Goal: Task Accomplishment & Management: Manage account settings

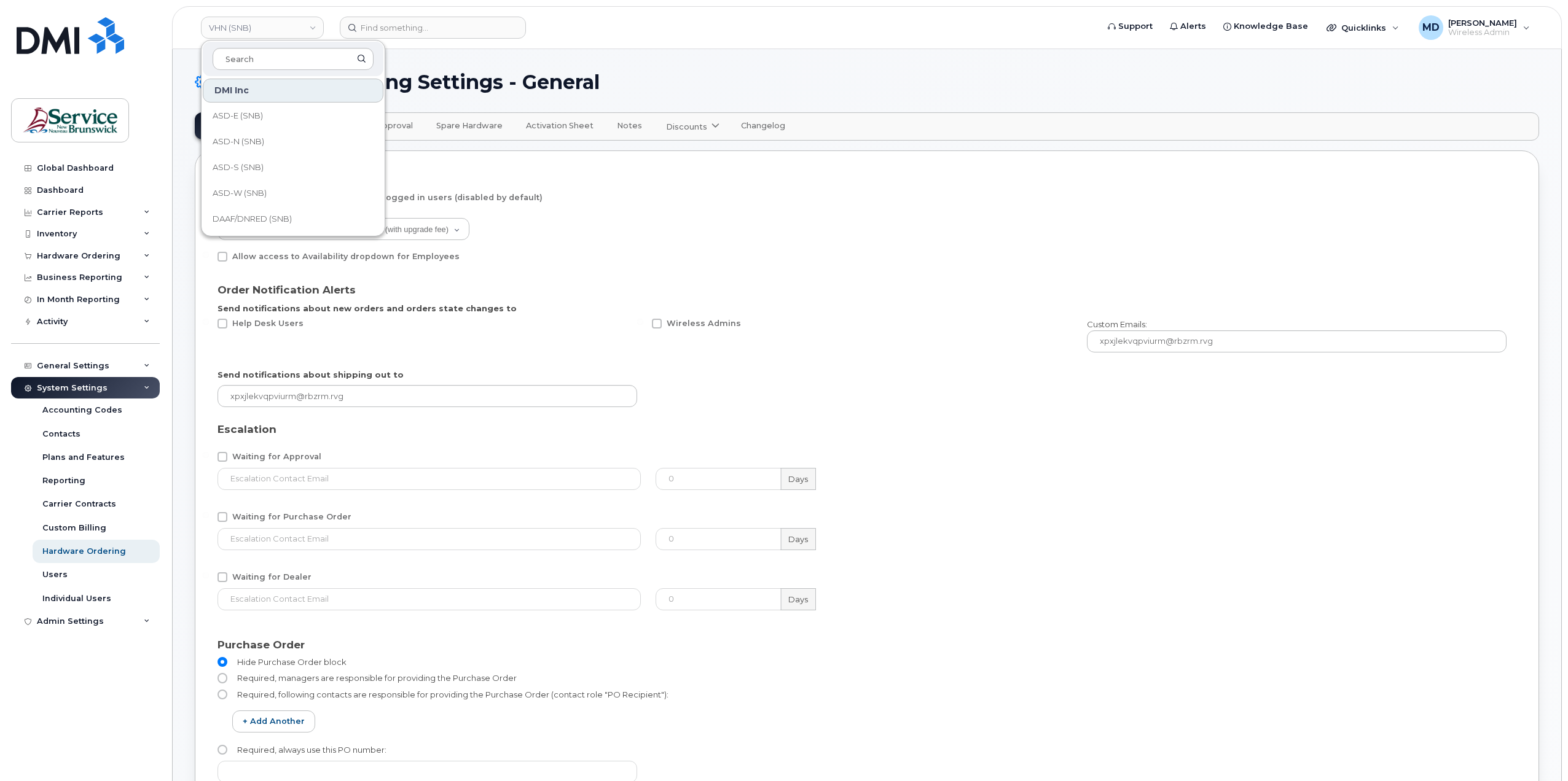
select select "admins"
click at [565, 27] on form at bounding box center [714, 27] width 750 height 22
click at [336, 98] on div "Hardware Ordering Settings - General" at bounding box center [866, 91] width 1344 height 41
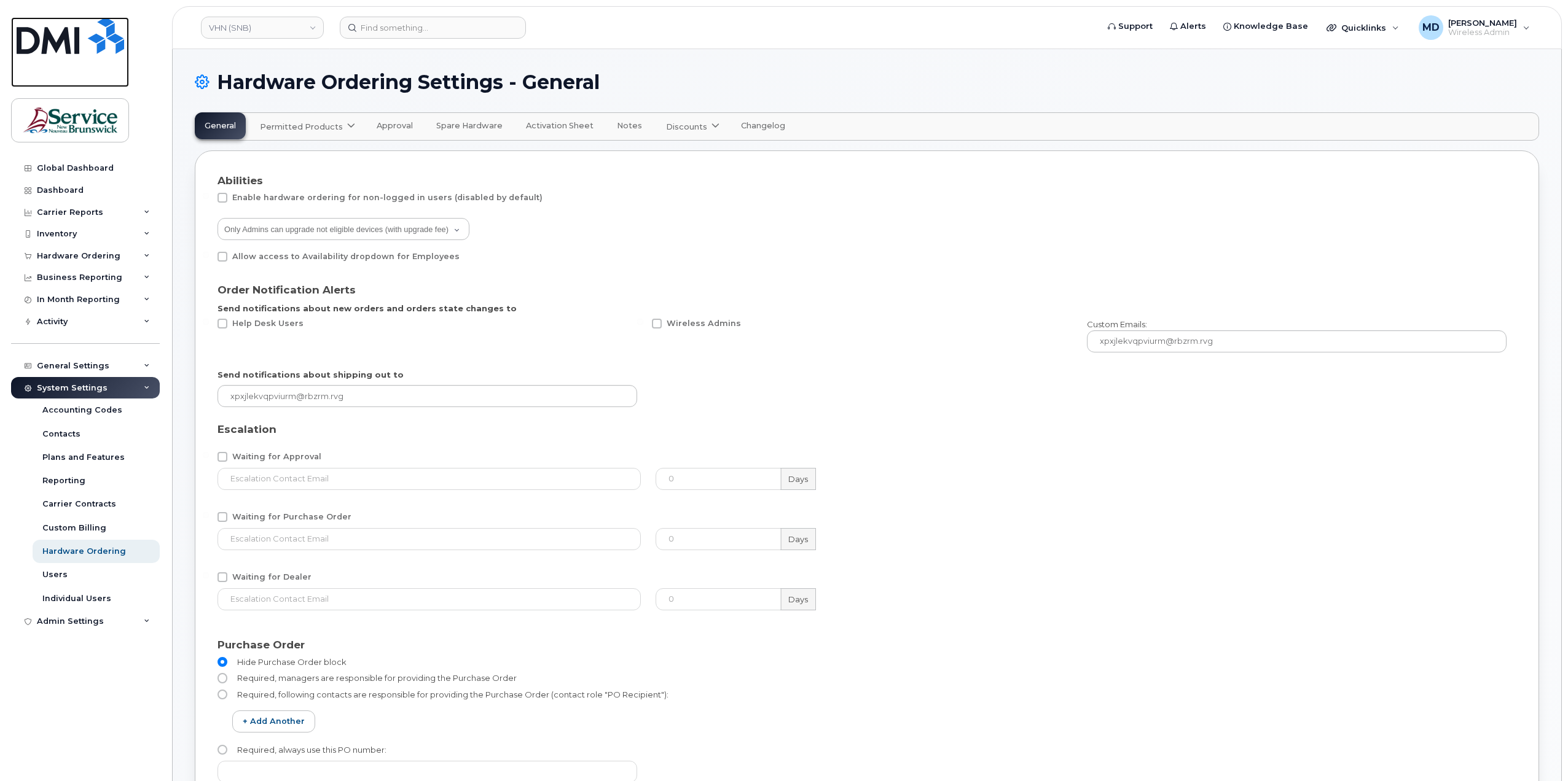
click at [72, 46] on img at bounding box center [70, 35] width 107 height 37
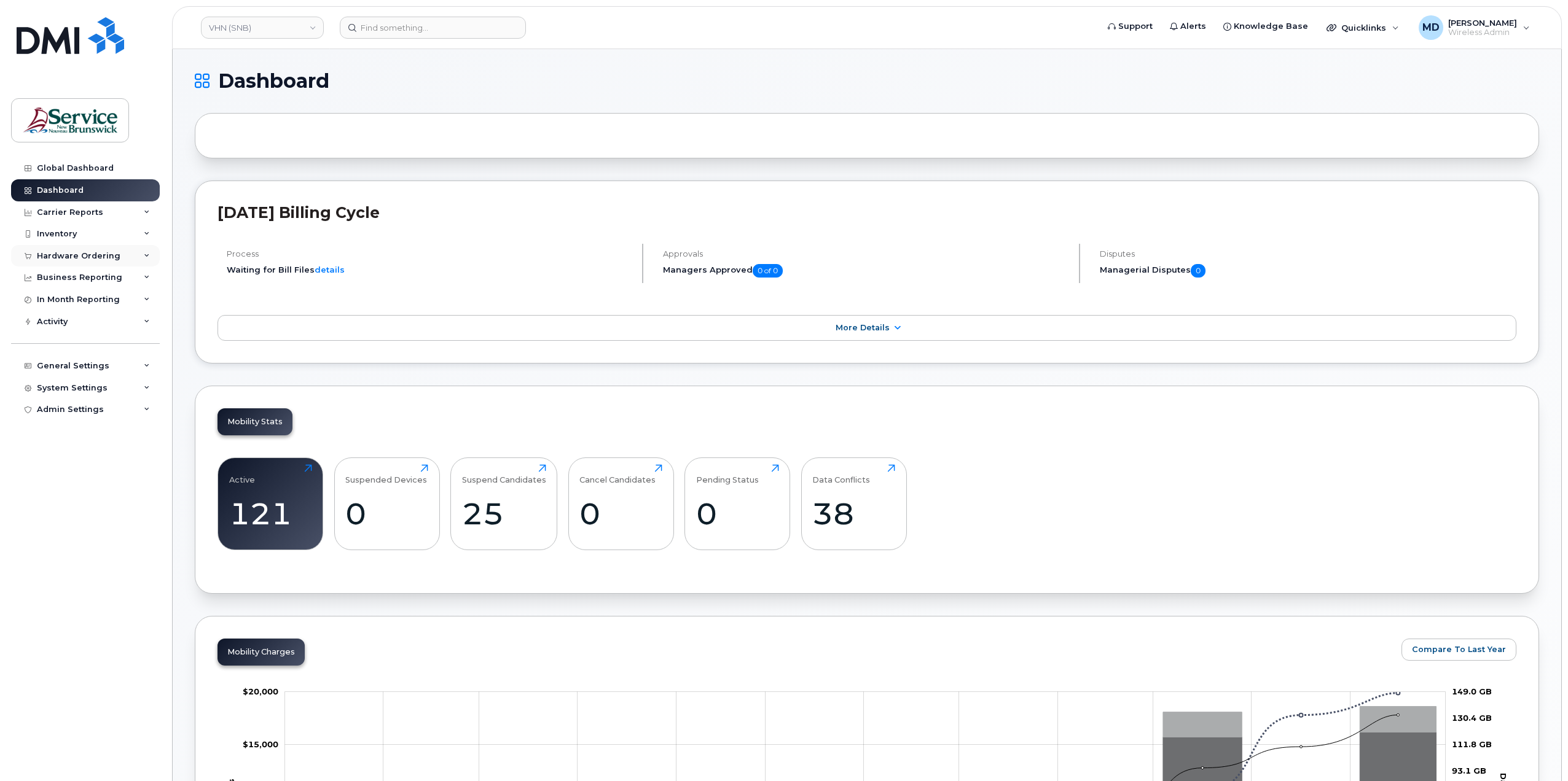
click at [117, 255] on div "Hardware Ordering" at bounding box center [85, 256] width 148 height 22
drag, startPoint x: 70, startPoint y: 302, endPoint x: 78, endPoint y: 302, distance: 8.0
click at [70, 302] on link "Orders" at bounding box center [96, 302] width 127 height 23
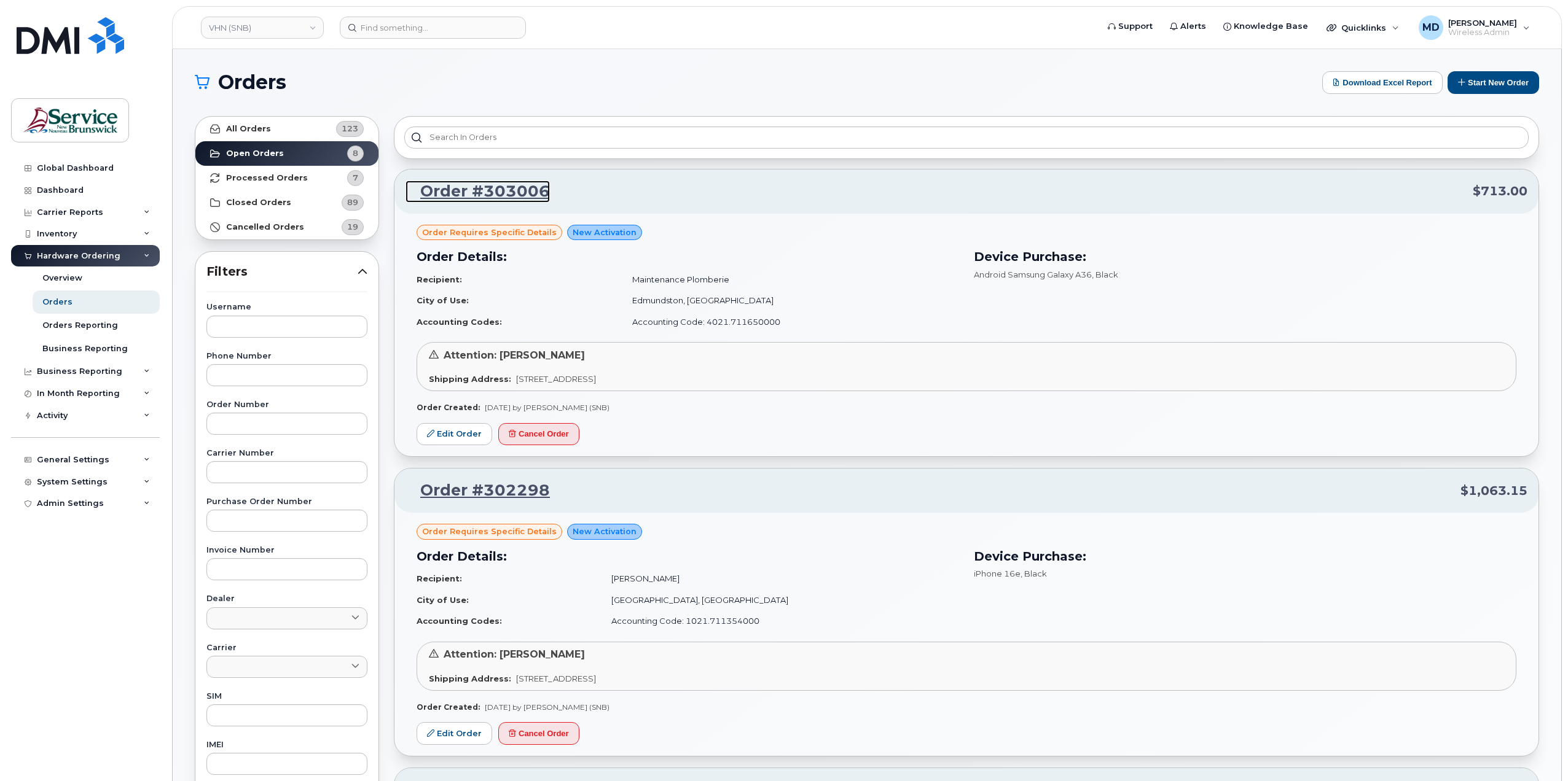
click at [467, 183] on link "Order #303006" at bounding box center [478, 191] width 144 height 22
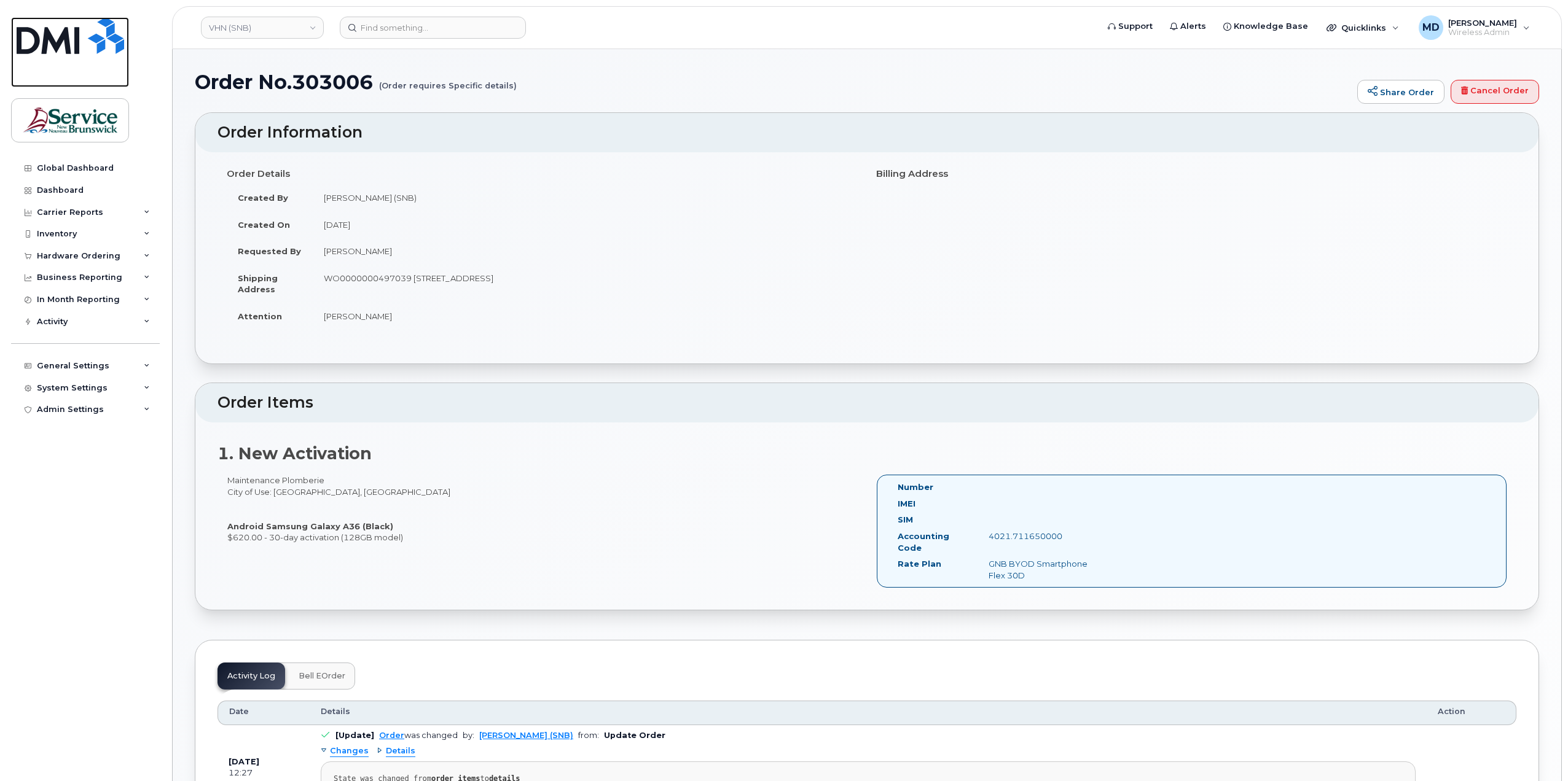
click at [46, 39] on img at bounding box center [70, 35] width 107 height 37
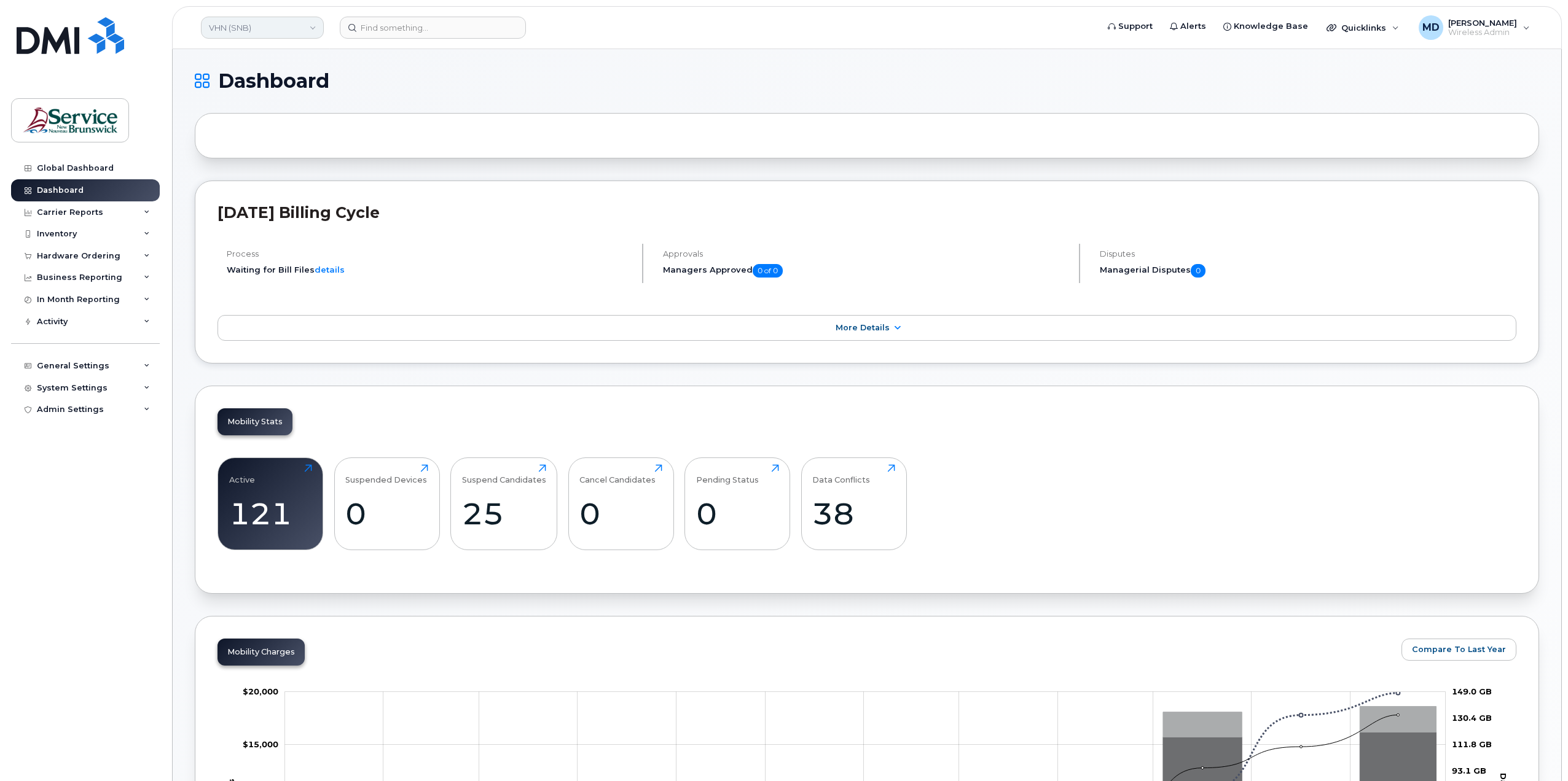
click at [261, 22] on link "VHN (SNB)" at bounding box center [262, 27] width 123 height 22
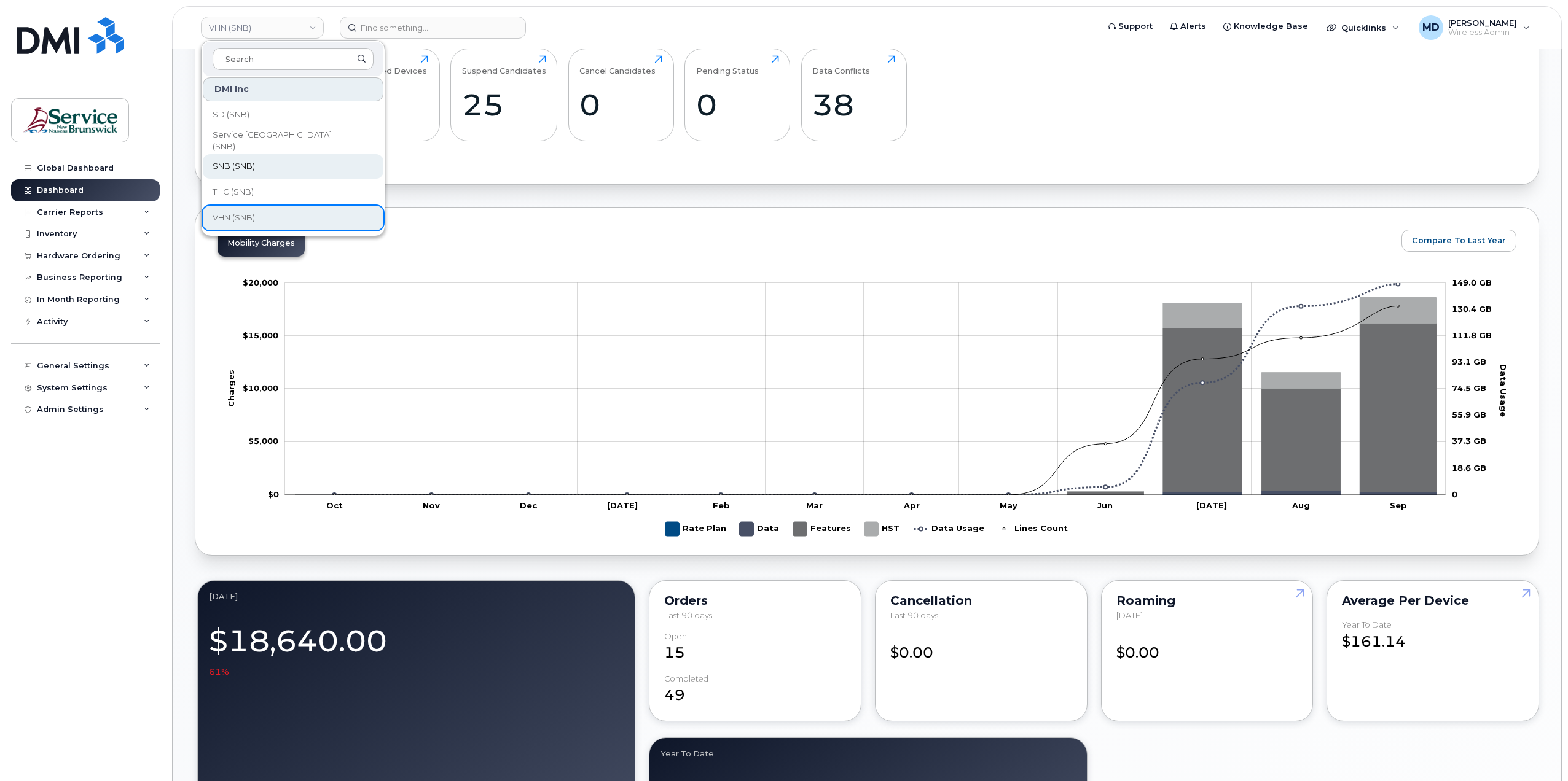
scroll to position [614, 0]
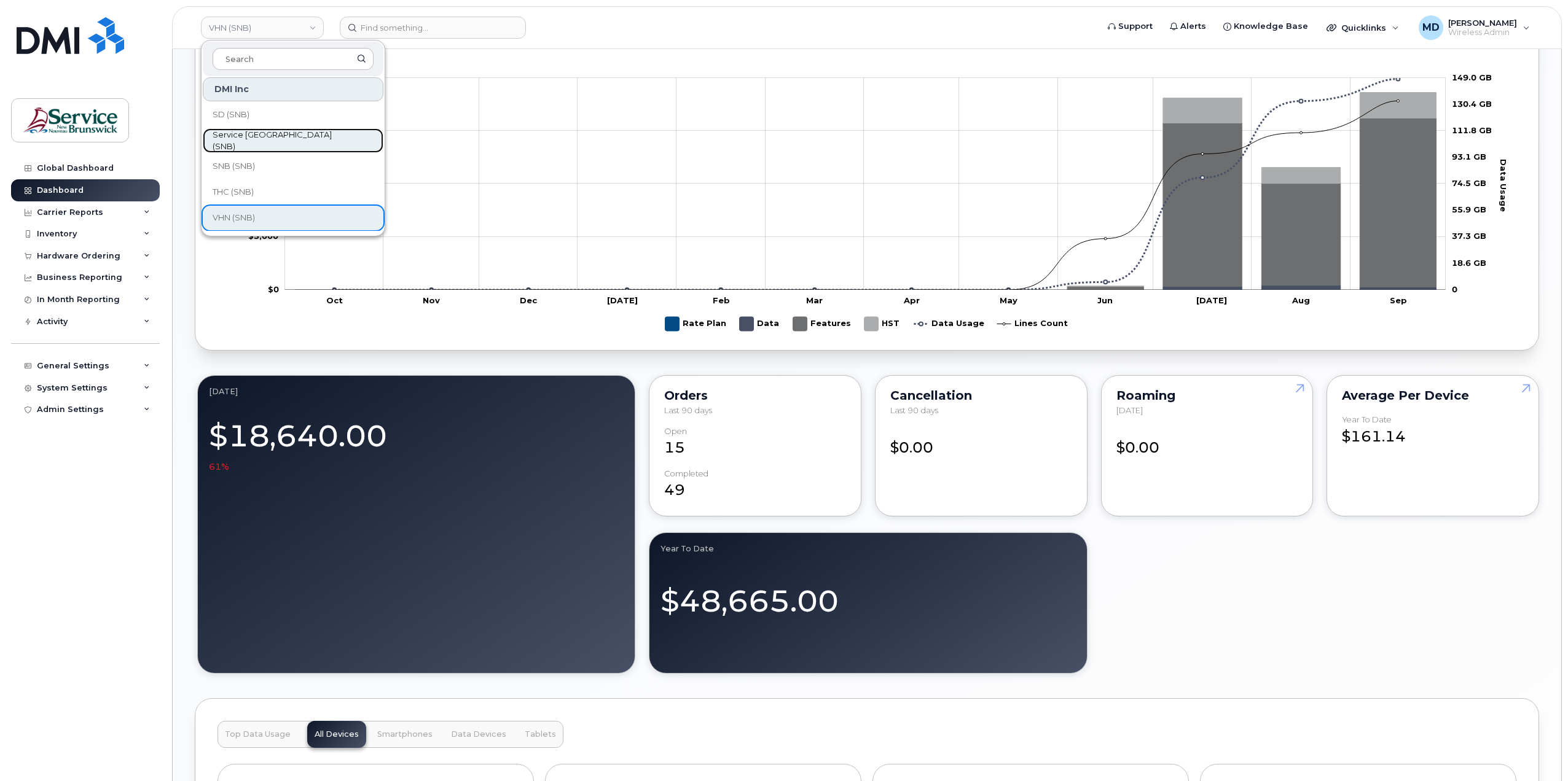
click at [282, 140] on span "Service [GEOGRAPHIC_DATA] (SNB)" at bounding box center [283, 140] width 141 height 24
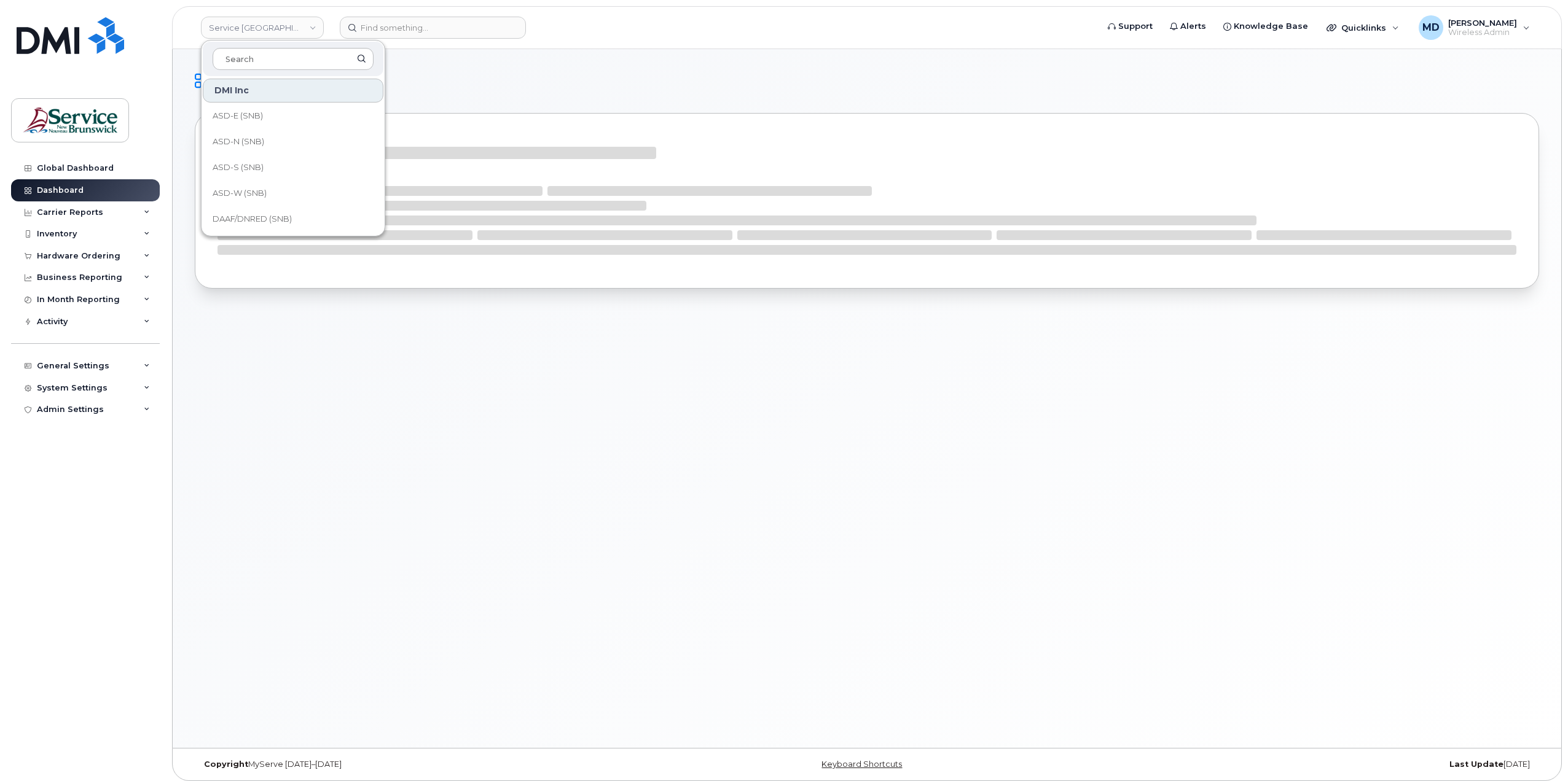
click at [733, 518] on div "Dashboard" at bounding box center [867, 398] width 1389 height 699
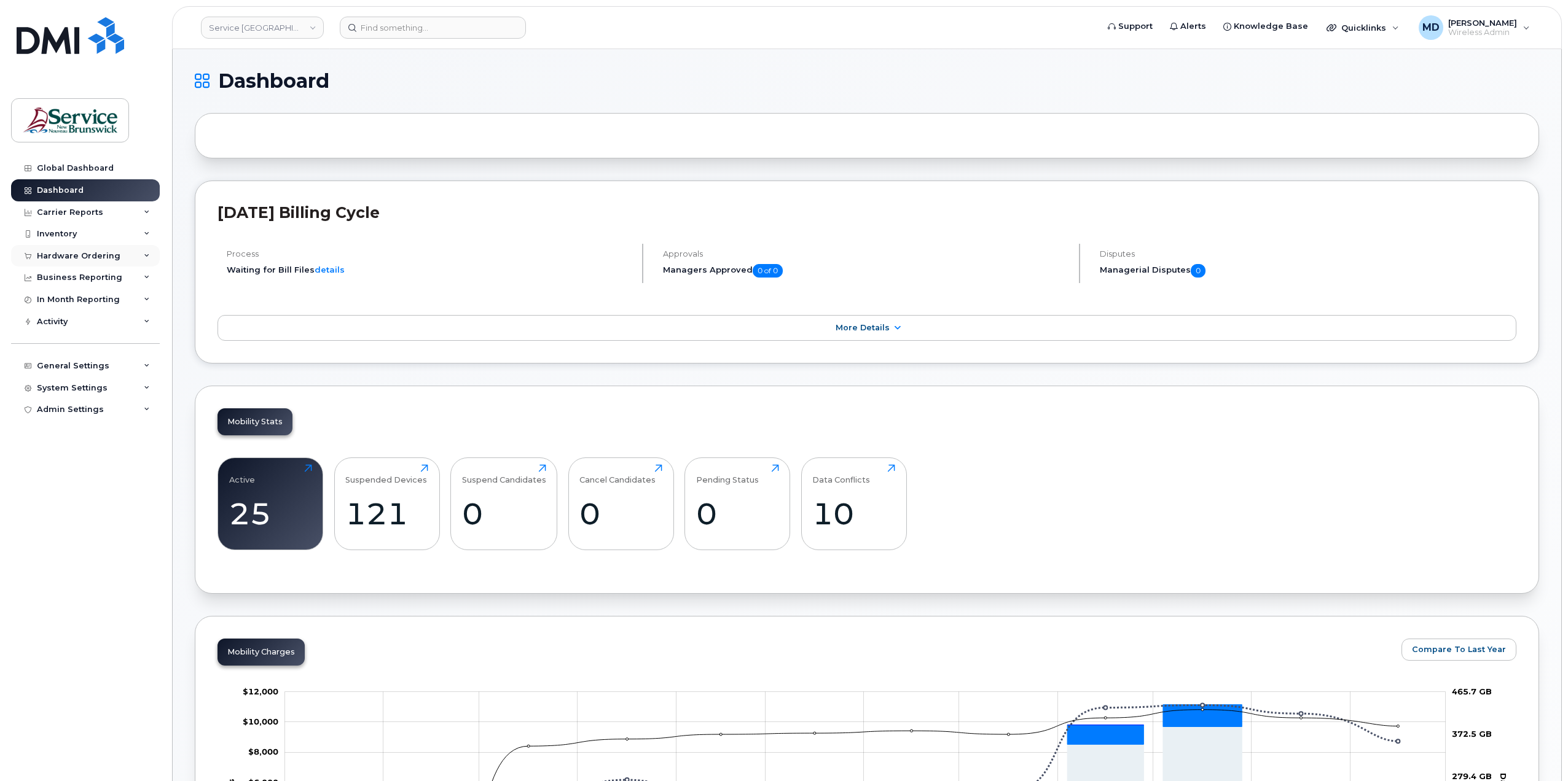
click at [81, 256] on div "Hardware Ordering" at bounding box center [79, 256] width 84 height 10
click at [65, 302] on div "Orders" at bounding box center [58, 302] width 30 height 11
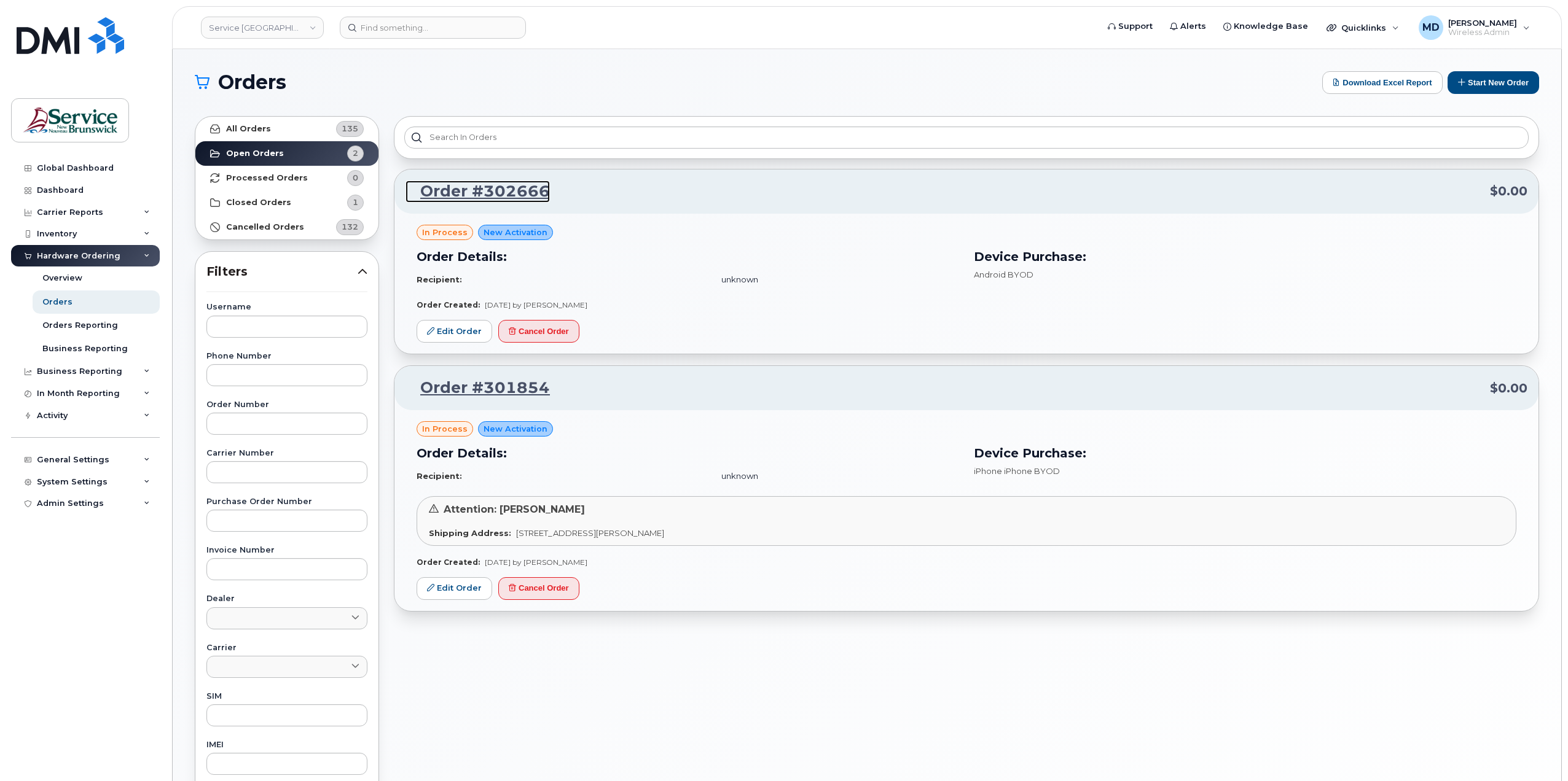
click at [527, 193] on link "Order #302666" at bounding box center [478, 191] width 144 height 22
click at [472, 331] on link "Edit Order" at bounding box center [454, 331] width 76 height 23
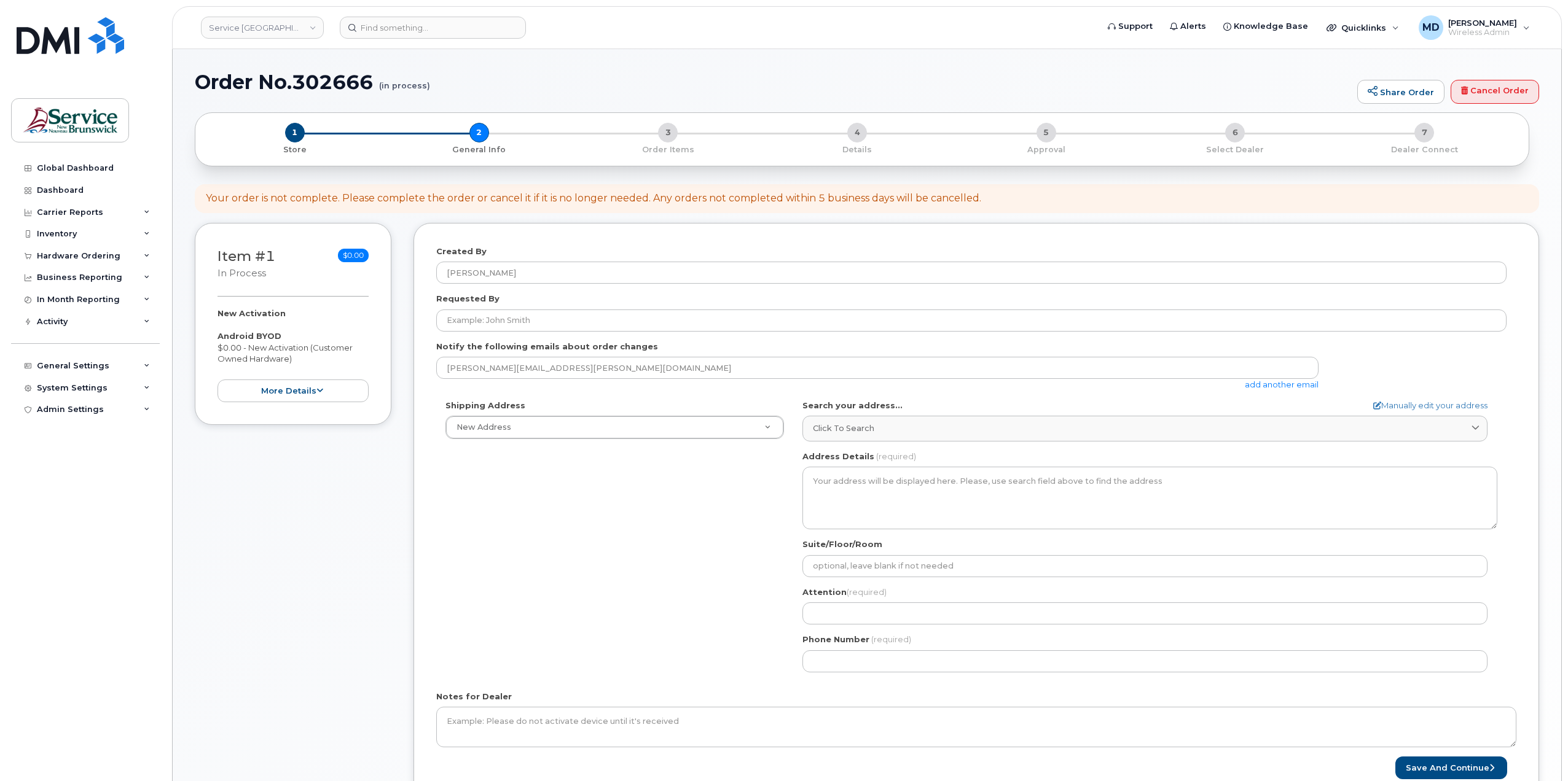
select select
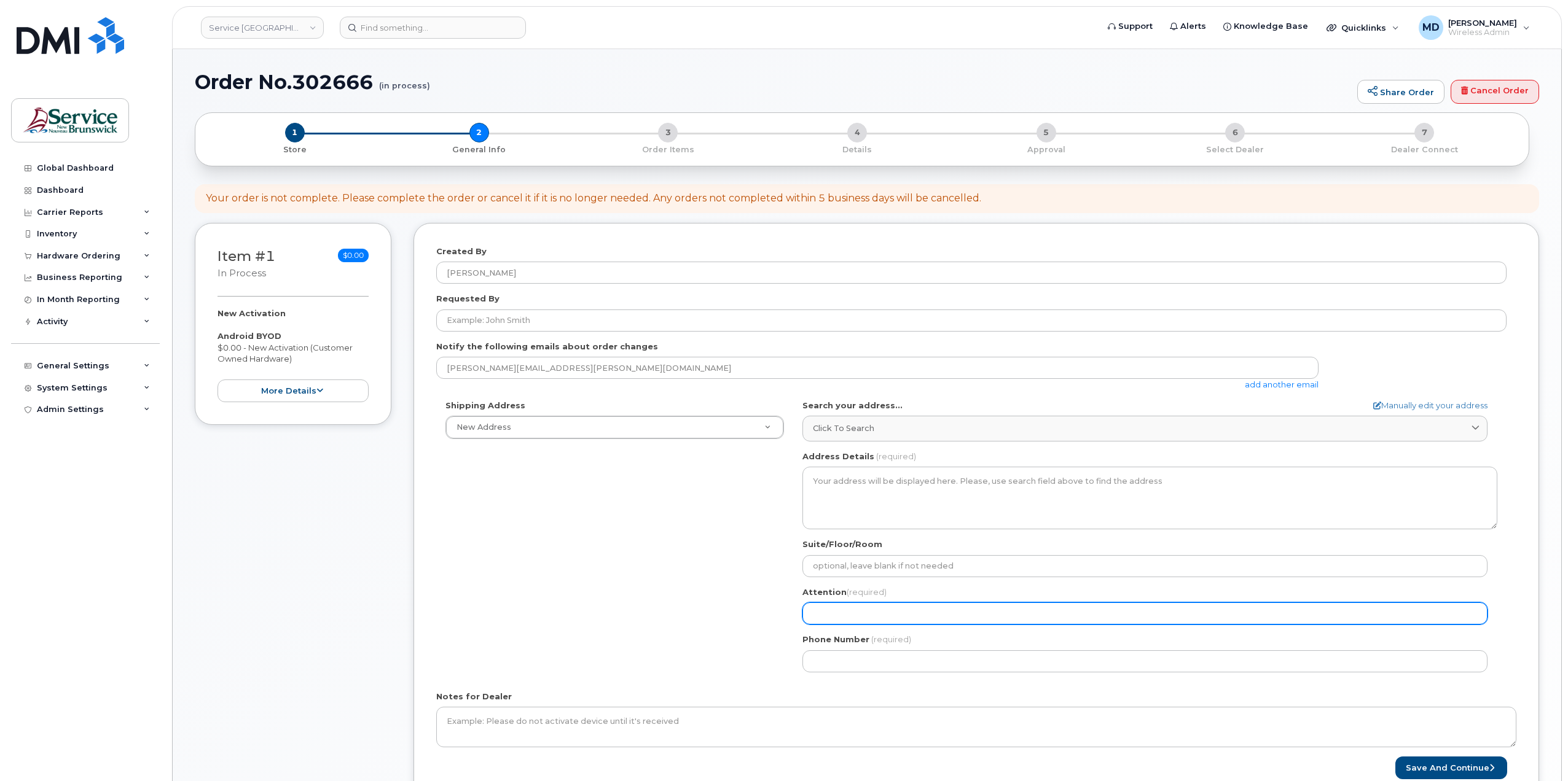
click at [874, 610] on input "Attention (required)" at bounding box center [1144, 613] width 685 height 22
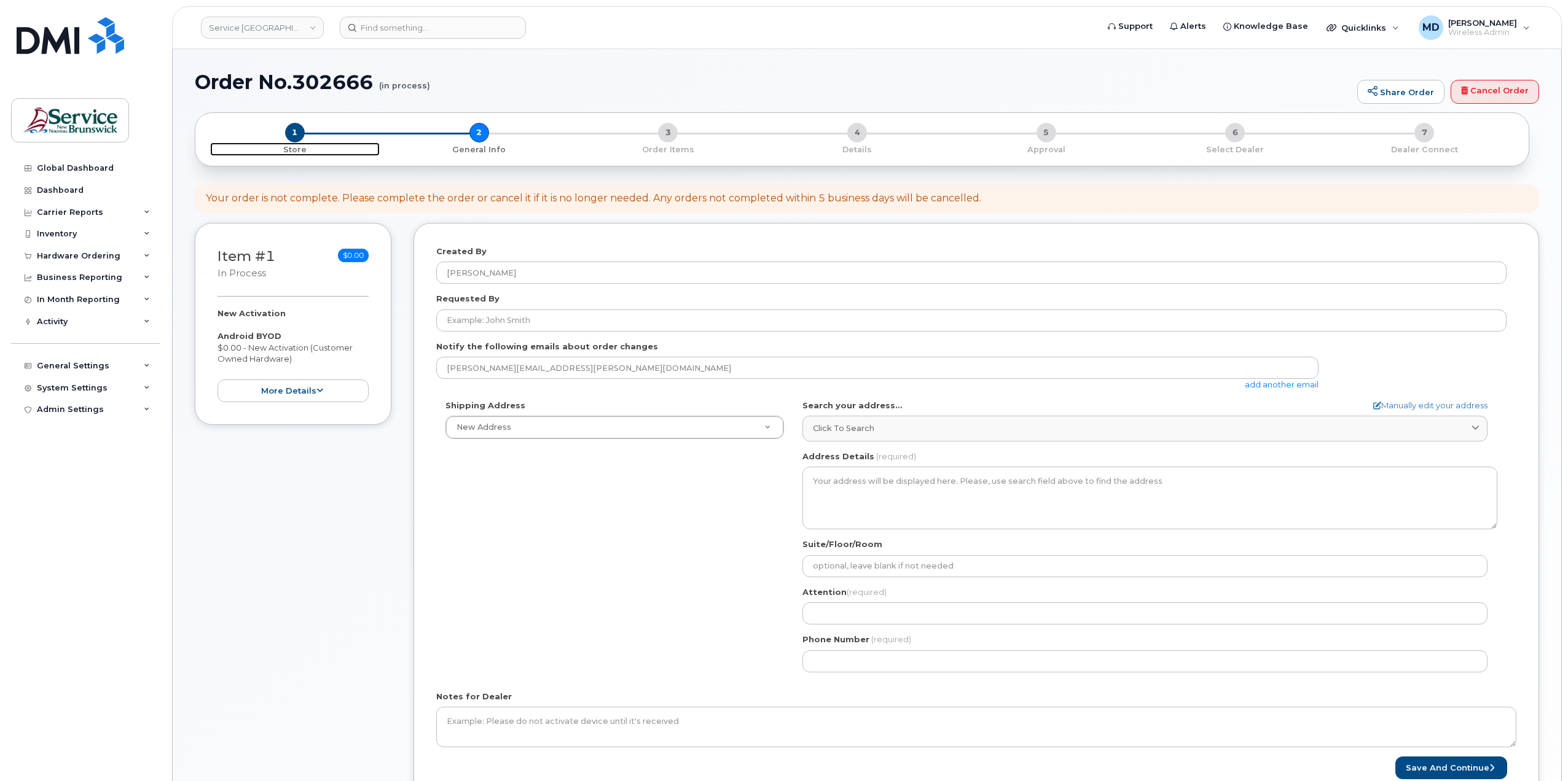
click at [290, 135] on span "1" at bounding box center [295, 132] width 19 height 19
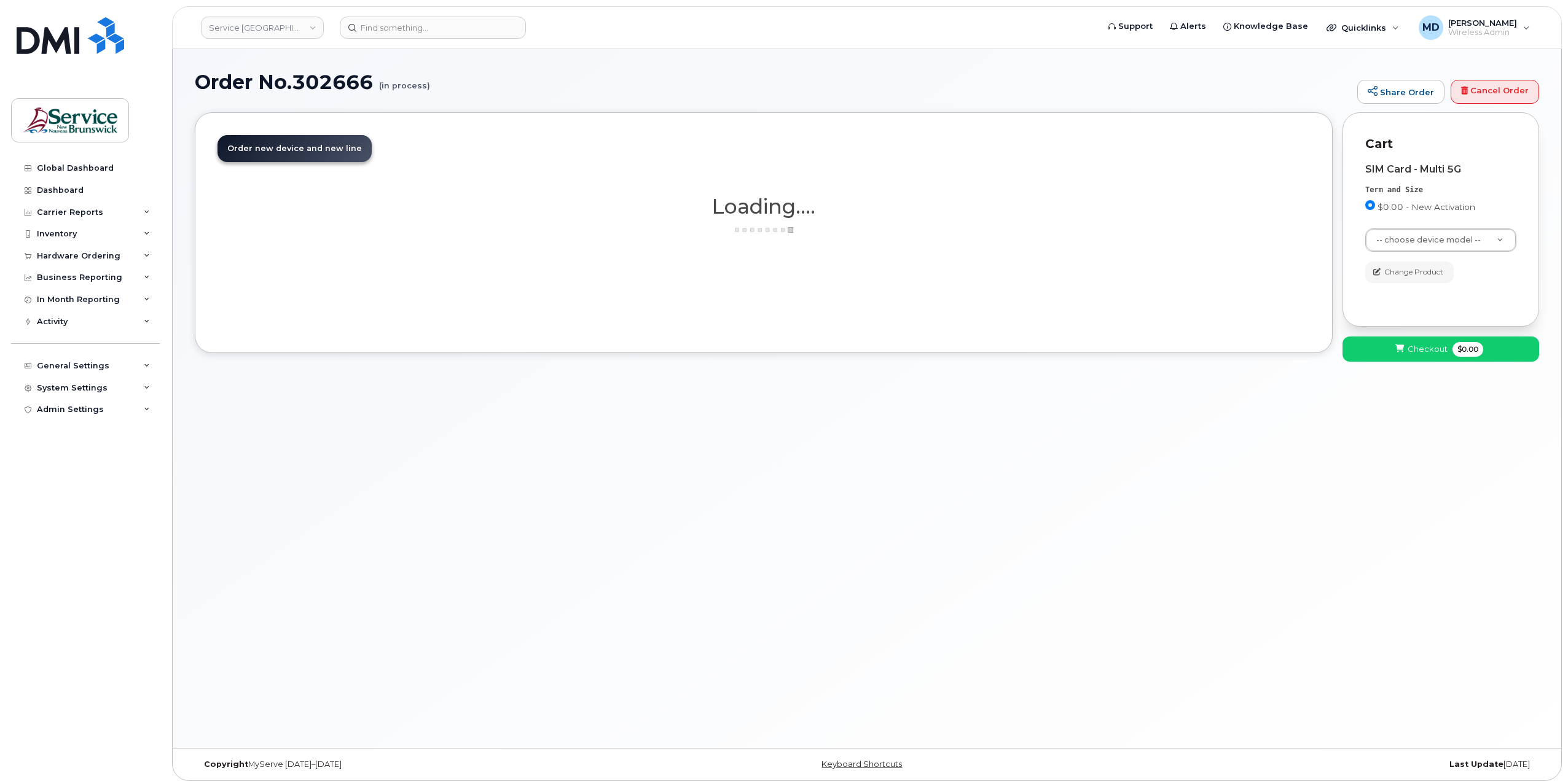
select select "2422"
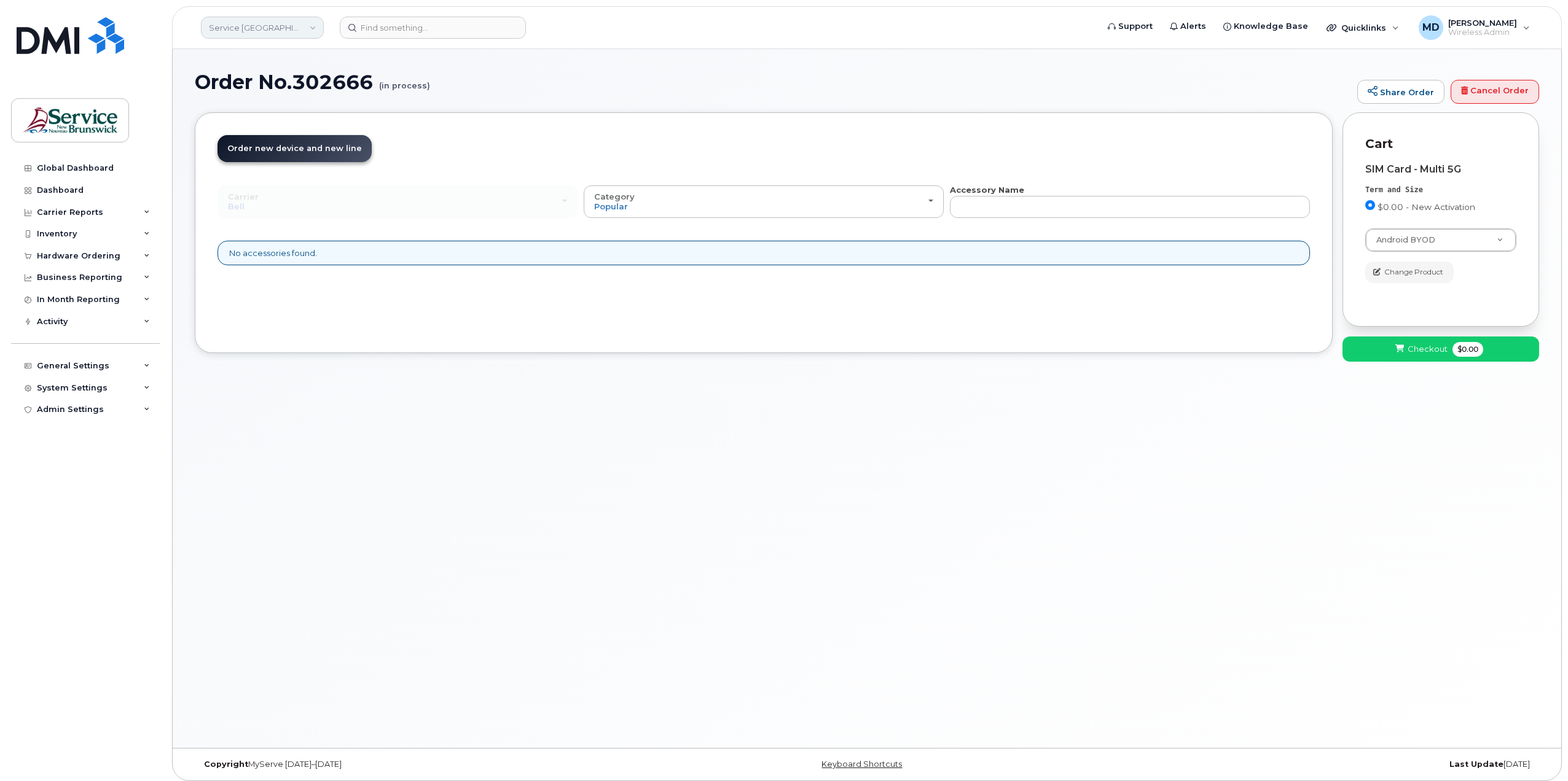
click at [248, 27] on link "Service [GEOGRAPHIC_DATA] (SNB)" at bounding box center [262, 27] width 123 height 22
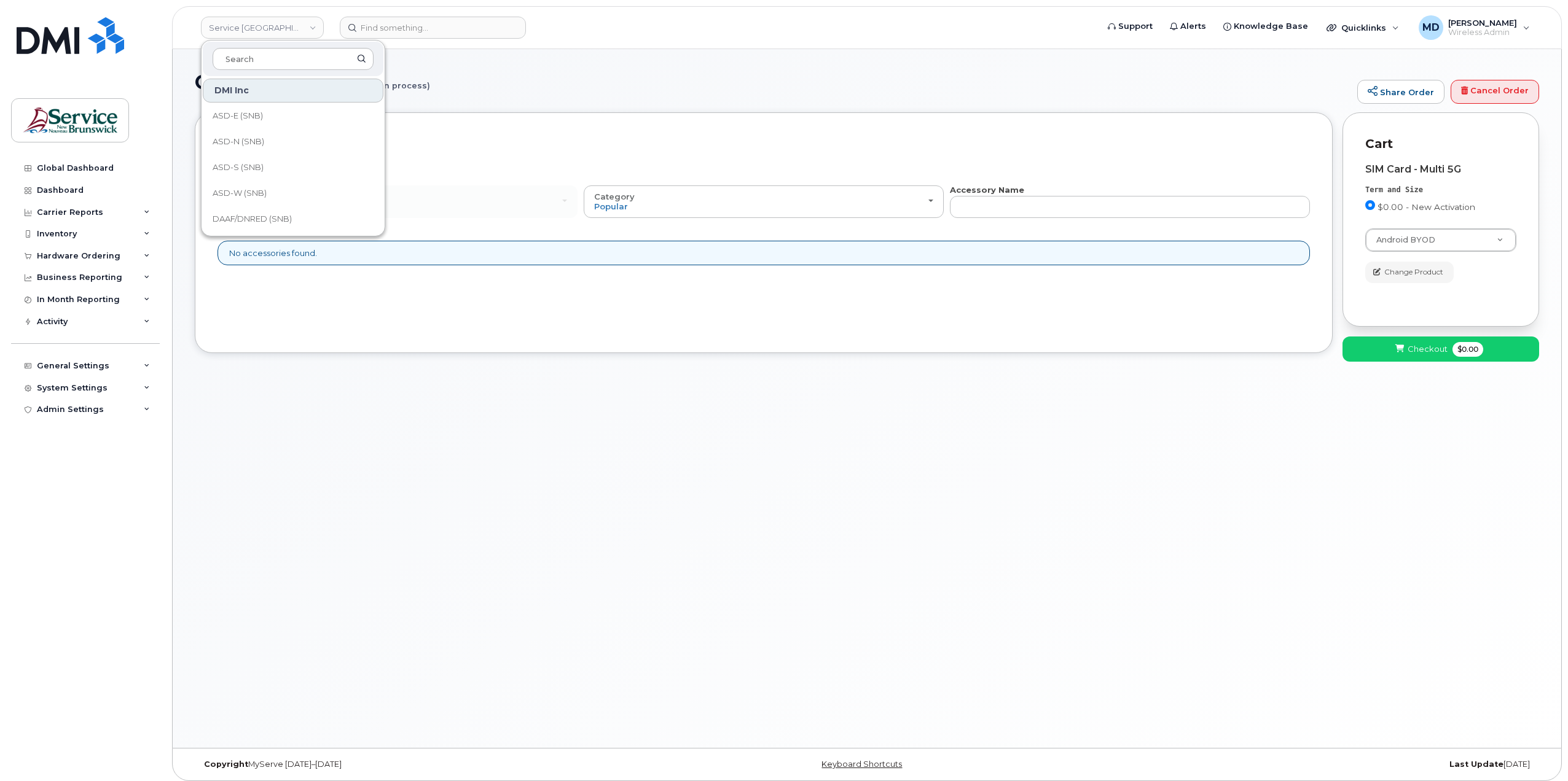
scroll to position [204, 0]
click at [252, 122] on span "DSF-SUD (SNB)" at bounding box center [244, 117] width 63 height 12
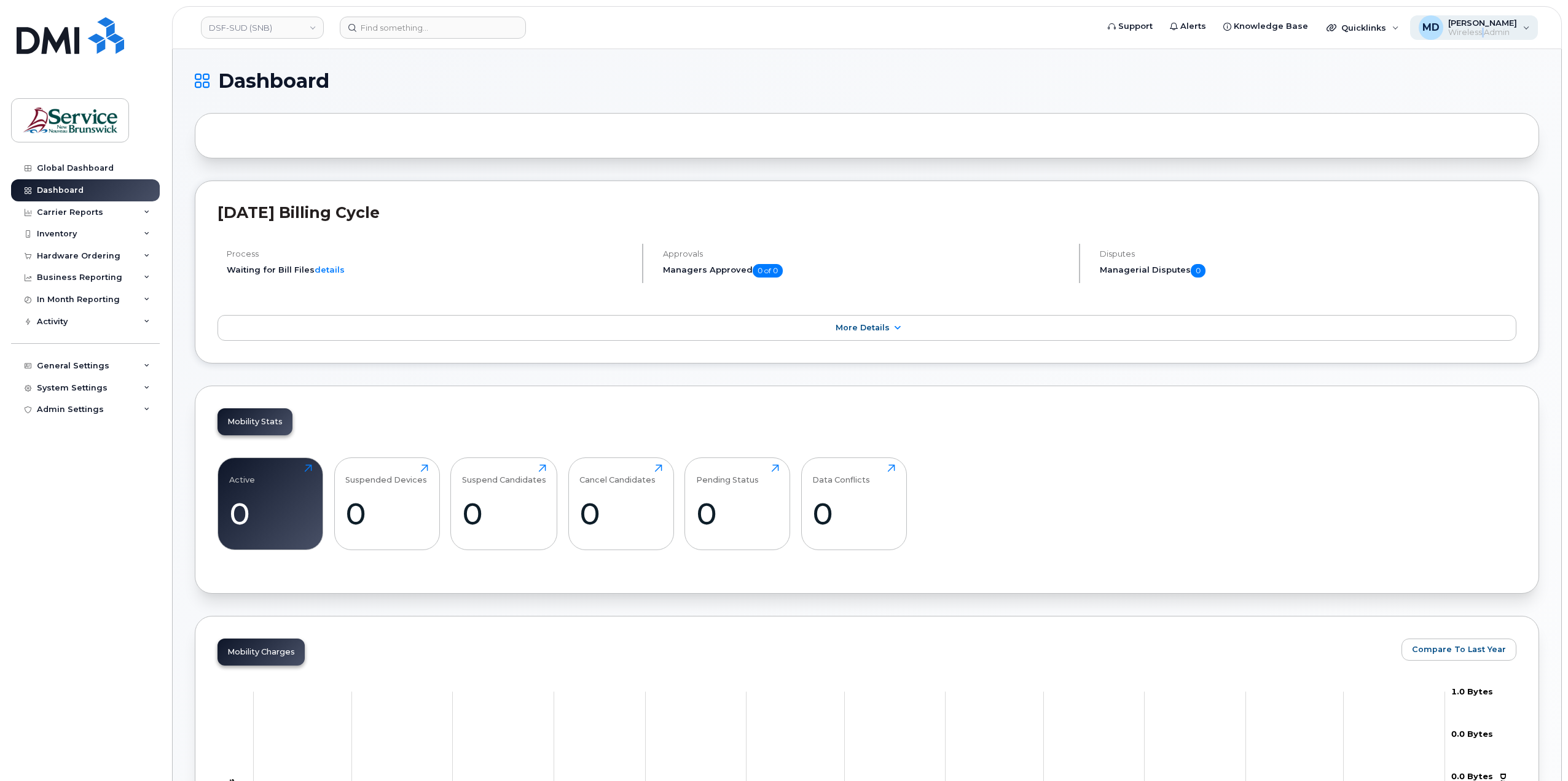
click at [1478, 33] on span "Wireless Admin" at bounding box center [1482, 32] width 69 height 10
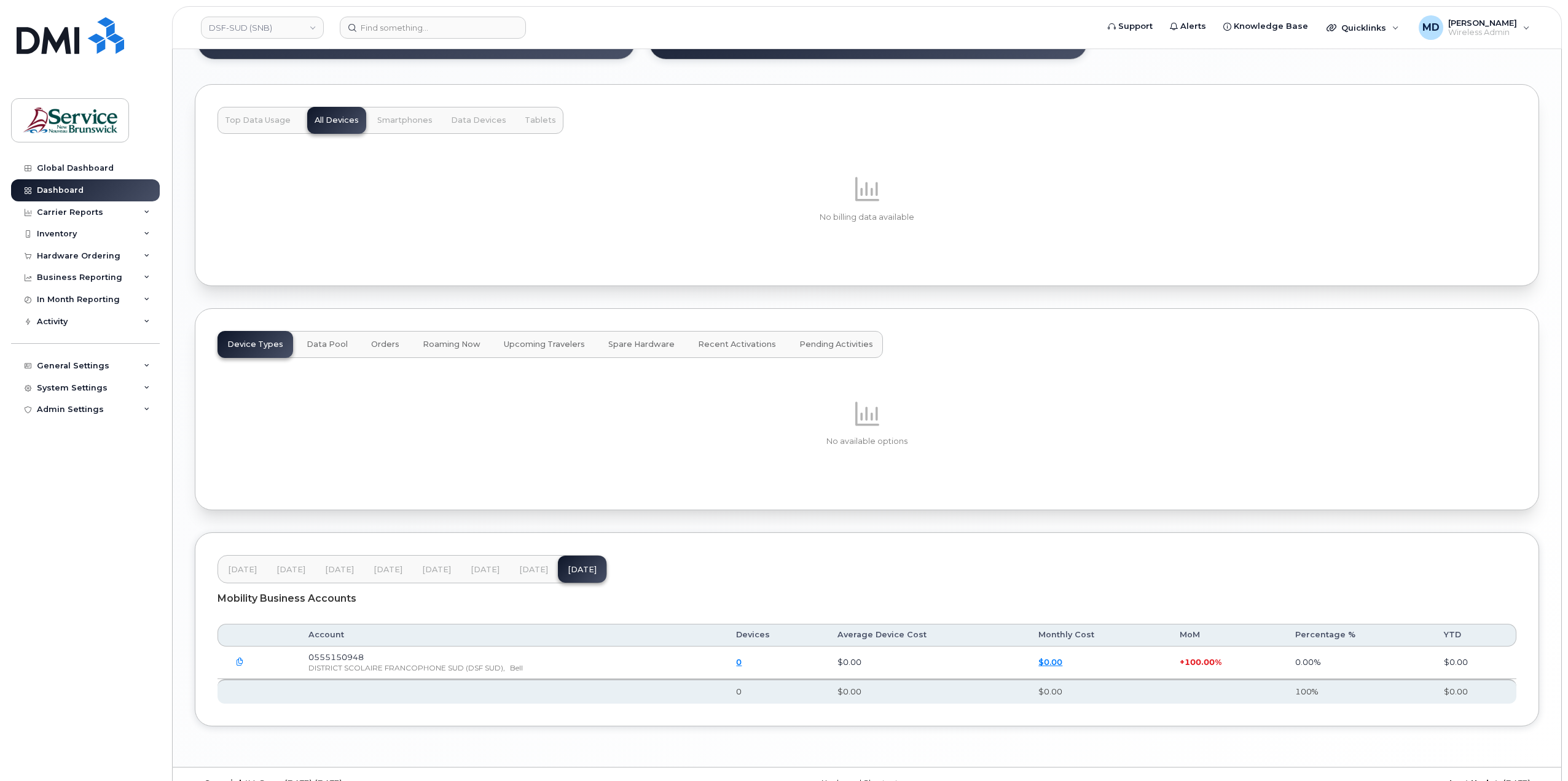
scroll to position [1246, 0]
